Goal: Task Accomplishment & Management: Manage account settings

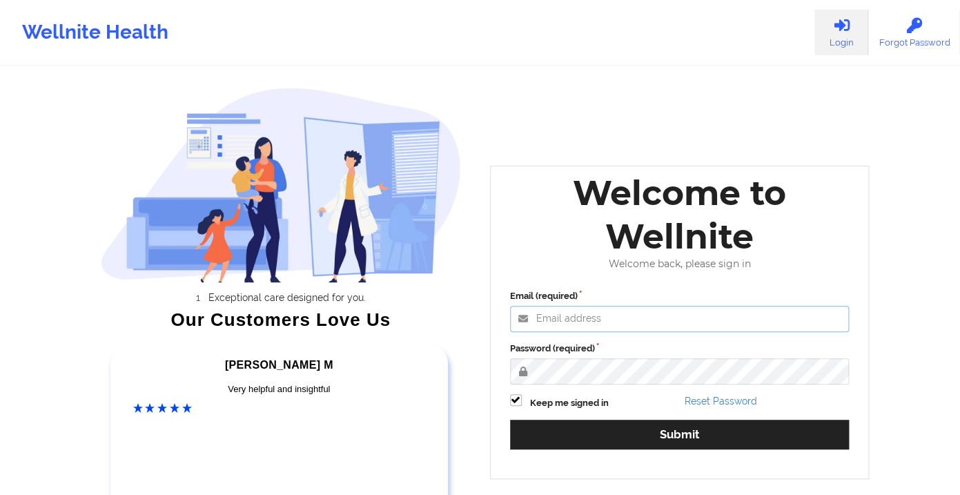
click at [594, 310] on input "Email (required)" at bounding box center [680, 319] width 340 height 26
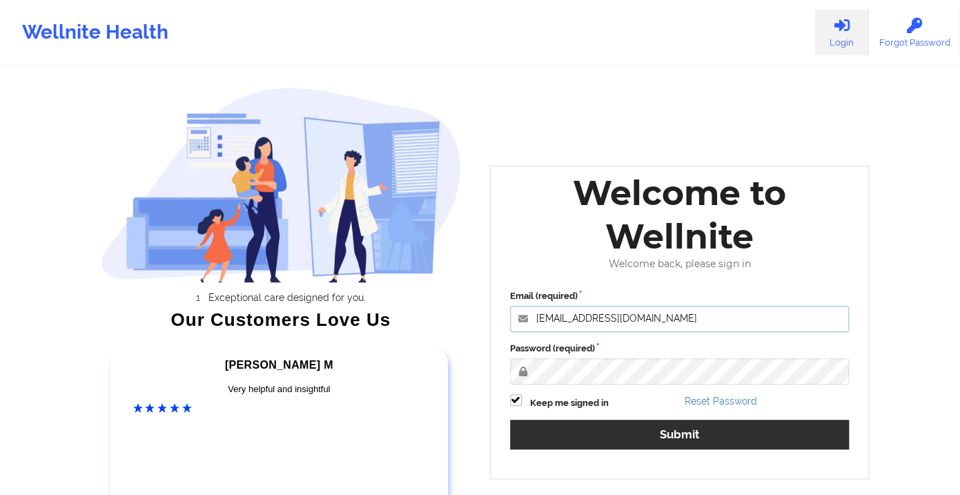
type input "[EMAIL_ADDRESS][DOMAIN_NAME]"
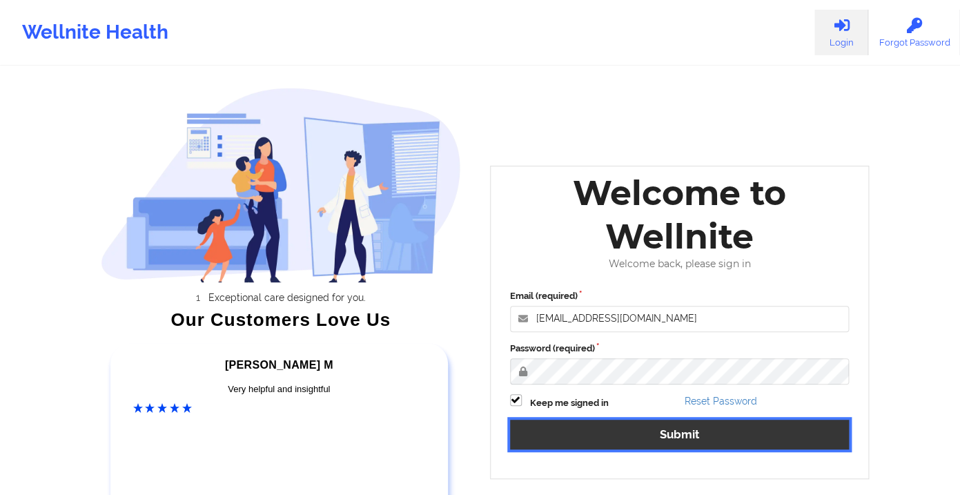
click at [725, 431] on button "Submit" at bounding box center [680, 435] width 340 height 30
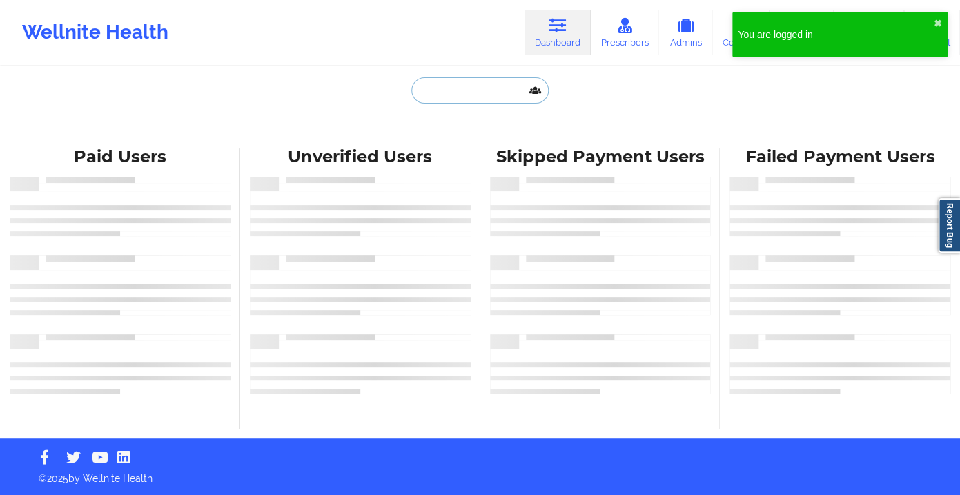
click at [436, 91] on input "text" at bounding box center [479, 90] width 137 height 26
paste input "cus_SwEwH8JiCqeXW3"
type input "cus_SwEwH8JiCqeXW3"
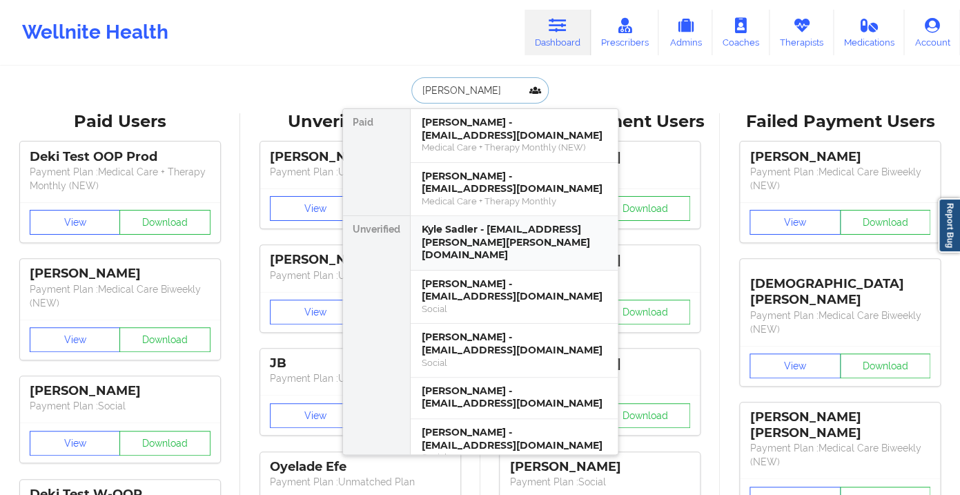
type input "[PERSON_NAME]"
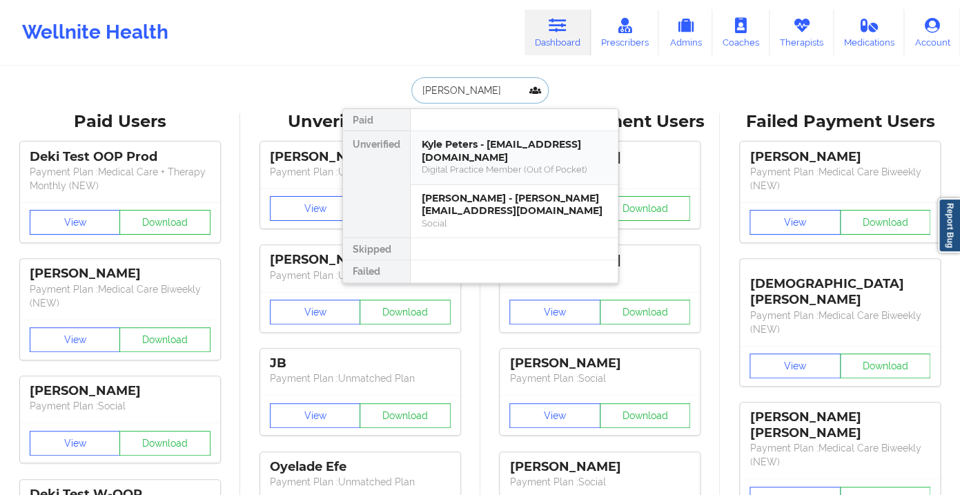
click at [487, 155] on div "Kyle Peters - [EMAIL_ADDRESS][DOMAIN_NAME]" at bounding box center [514, 151] width 185 height 26
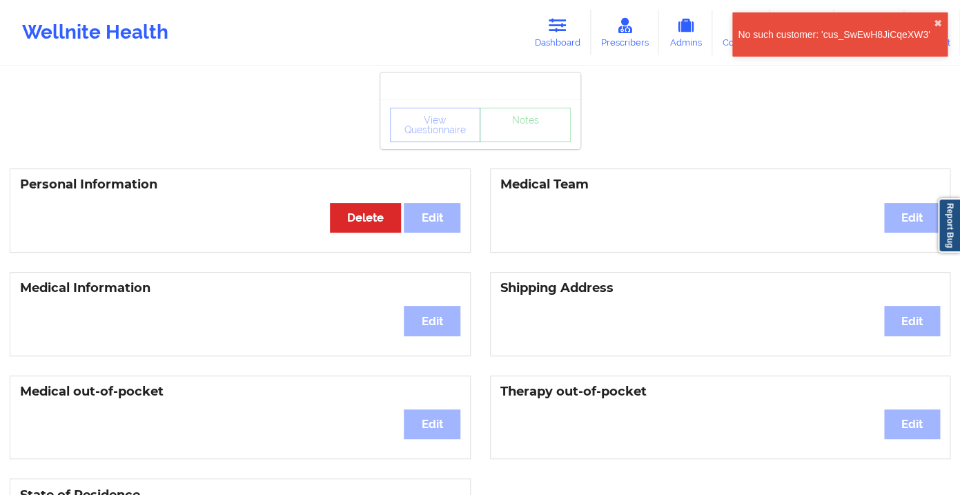
click at [488, 22] on div "No such customer: 'cus_SwEwH8JiCqeXW3' ✖︎" at bounding box center [839, 34] width 215 height 44
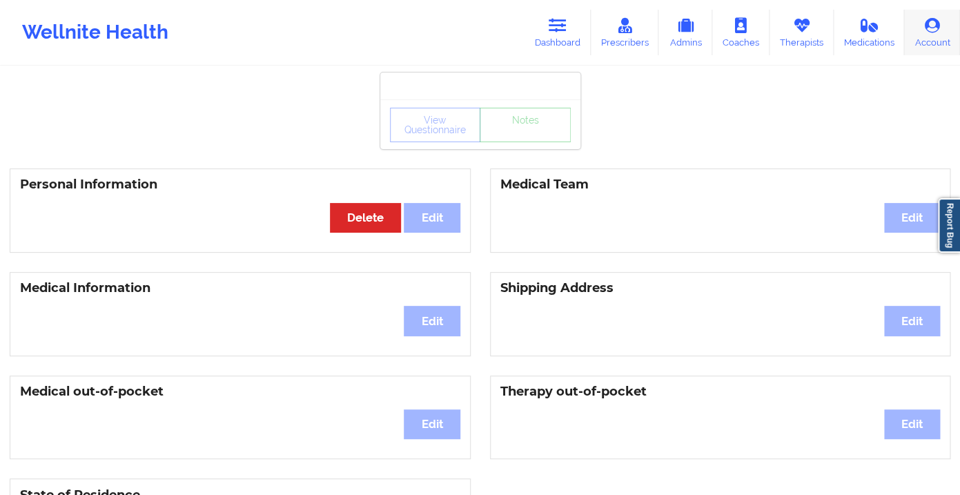
click at [488, 39] on link "Account" at bounding box center [932, 33] width 56 height 46
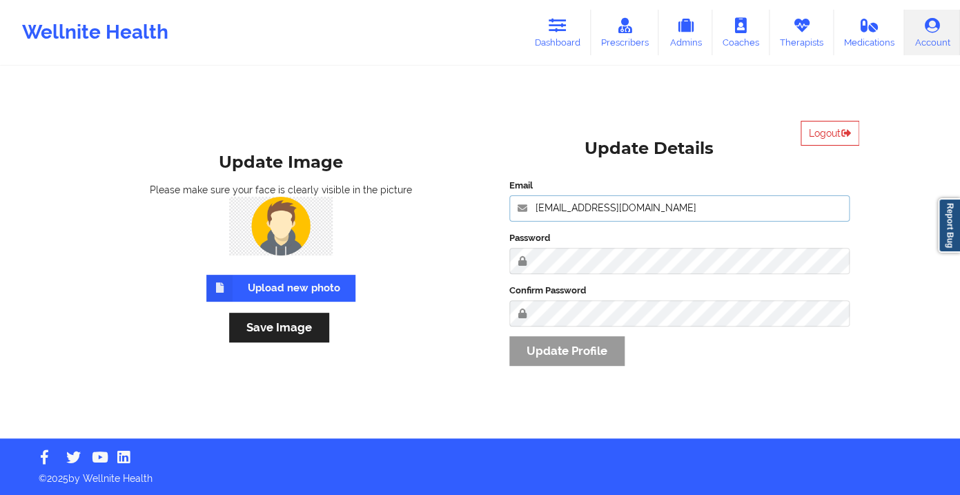
click at [488, 209] on input "[EMAIL_ADDRESS][DOMAIN_NAME]" at bounding box center [679, 208] width 341 height 26
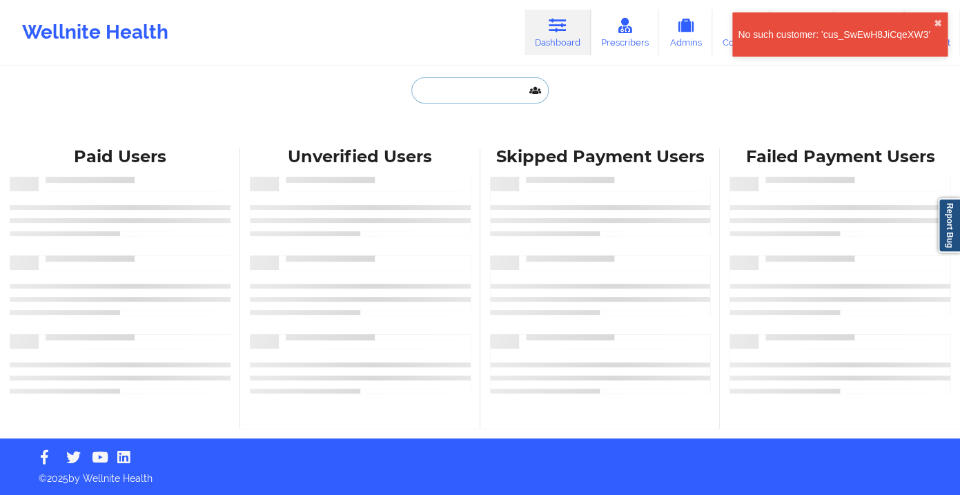
click at [443, 86] on input "text" at bounding box center [479, 90] width 137 height 26
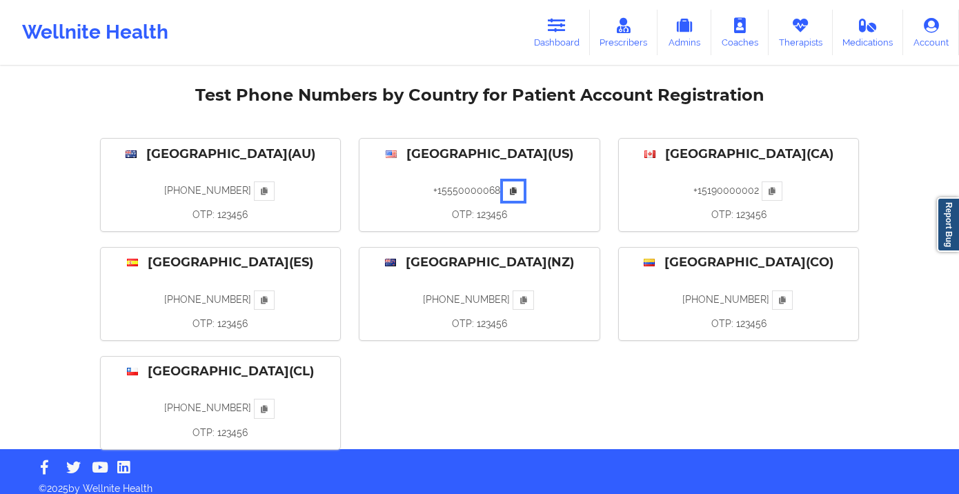
click at [514, 196] on button at bounding box center [513, 191] width 21 height 19
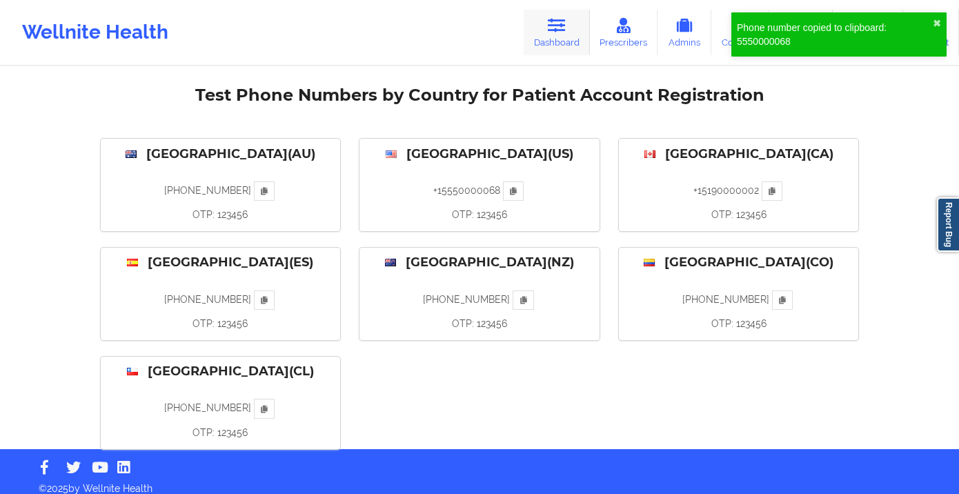
click at [558, 36] on link "Dashboard" at bounding box center [557, 33] width 66 height 46
